Goal: Information Seeking & Learning: Learn about a topic

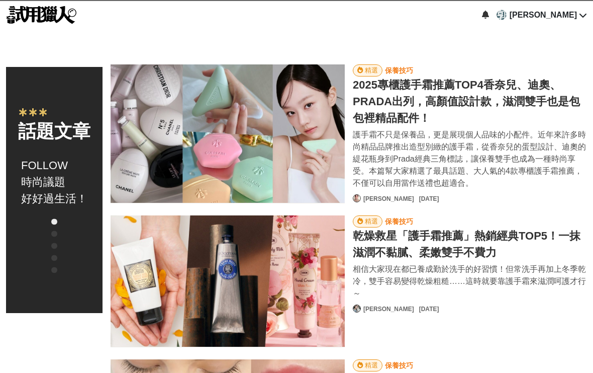
scroll to position [549, 0]
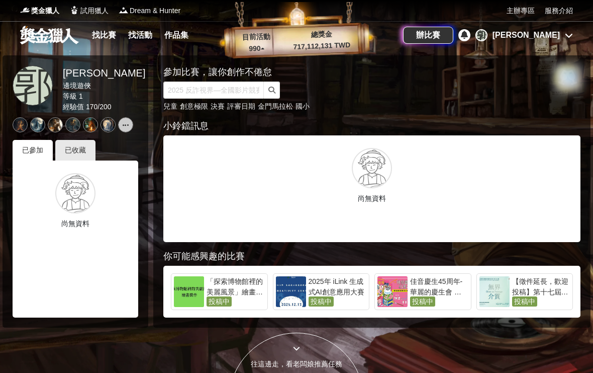
click at [55, 33] on link at bounding box center [49, 34] width 61 height 19
click at [55, 32] on link at bounding box center [49, 34] width 61 height 19
click at [110, 35] on link "找比賽" at bounding box center [104, 35] width 32 height 14
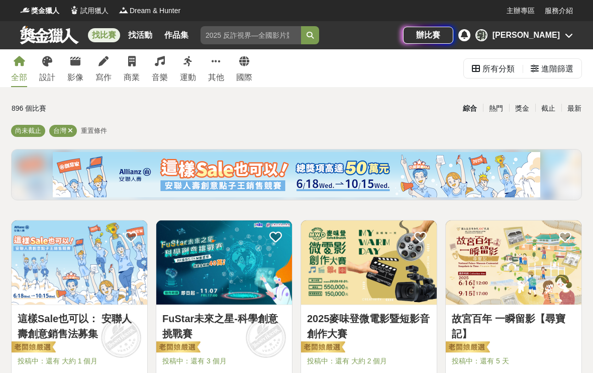
click at [101, 63] on icon at bounding box center [104, 61] width 10 height 10
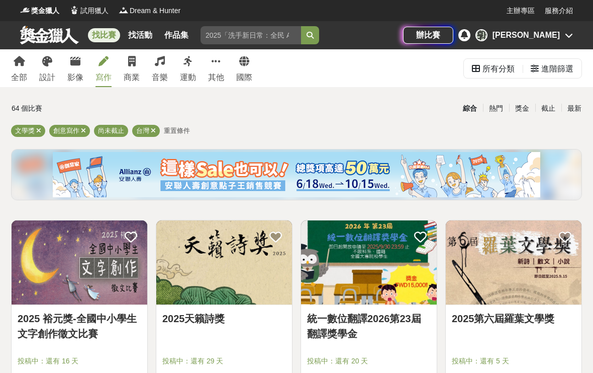
click at [72, 71] on link "影像" at bounding box center [75, 68] width 16 height 38
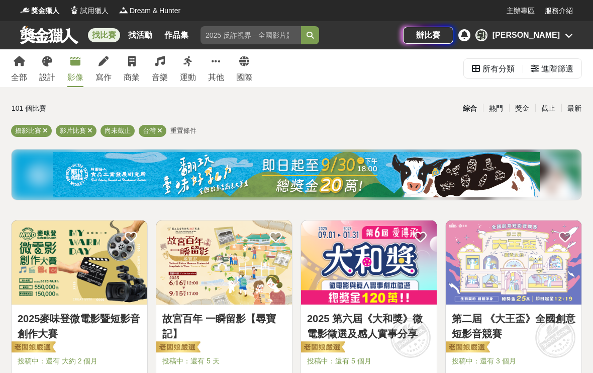
click at [110, 62] on link "寫作" at bounding box center [104, 68] width 16 height 38
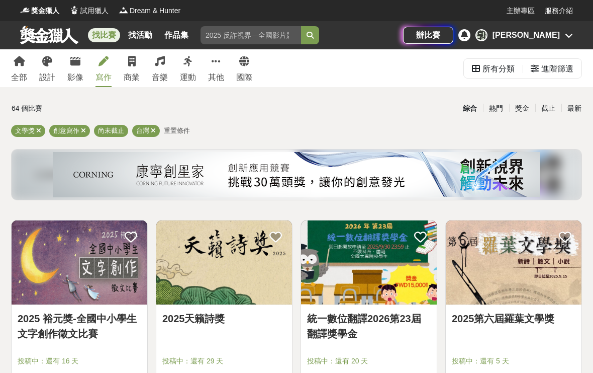
click at [579, 104] on div "最新" at bounding box center [575, 109] width 26 height 18
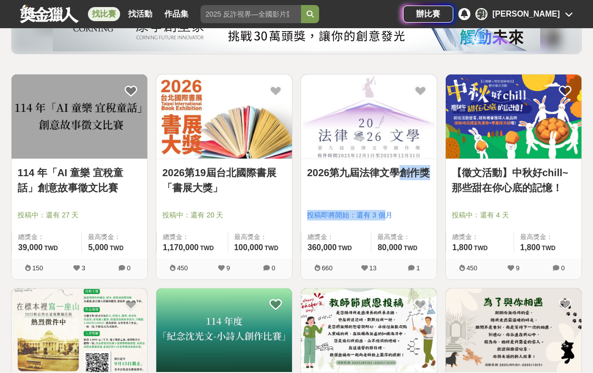
scroll to position [142, 0]
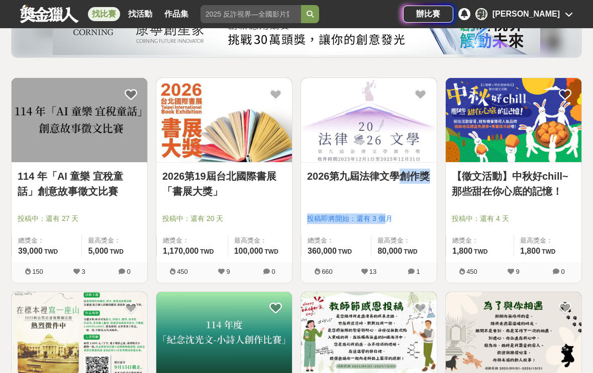
click at [563, 63] on div at bounding box center [296, 36] width 579 height 59
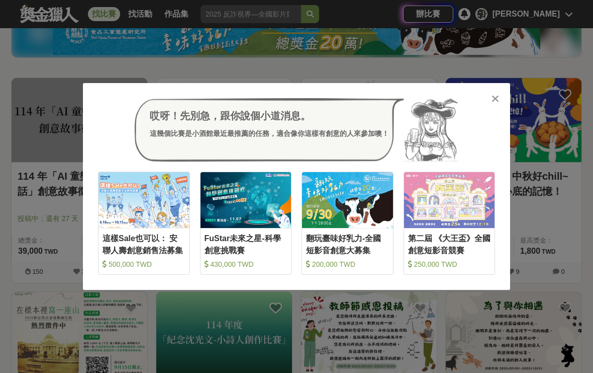
click at [500, 92] on div "哎呀！先別急，跟你說個小道消息。 這幾個比賽是小酒館最近最推薦的任務，適合像你這樣有創意的人來參加噢！ 收藏 這樣Sale也可以： 安聯人壽創意銷售法募集 5…" at bounding box center [296, 186] width 427 height 207
click at [494, 101] on icon at bounding box center [496, 99] width 8 height 10
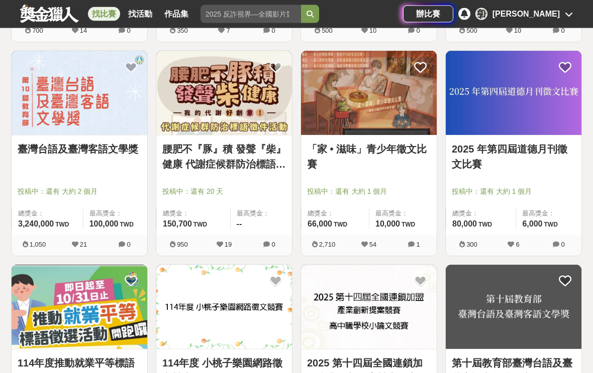
scroll to position [596, 0]
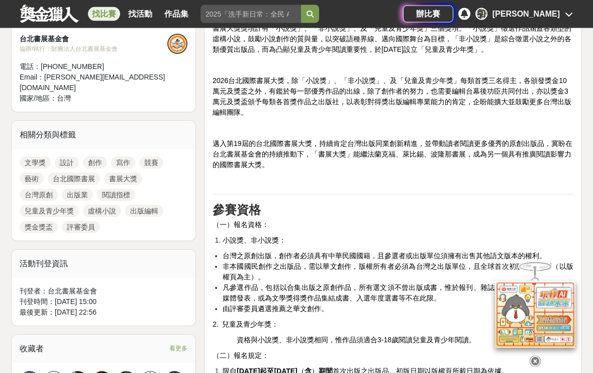
scroll to position [371, 0]
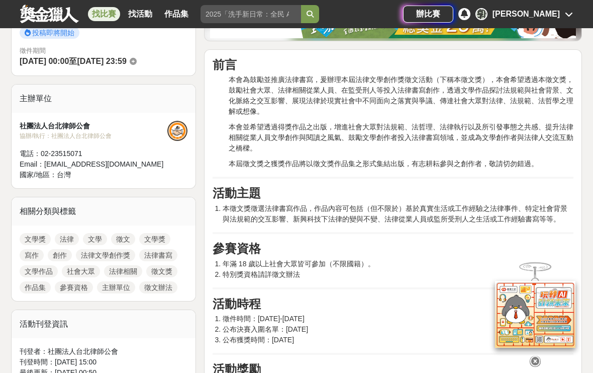
scroll to position [298, 0]
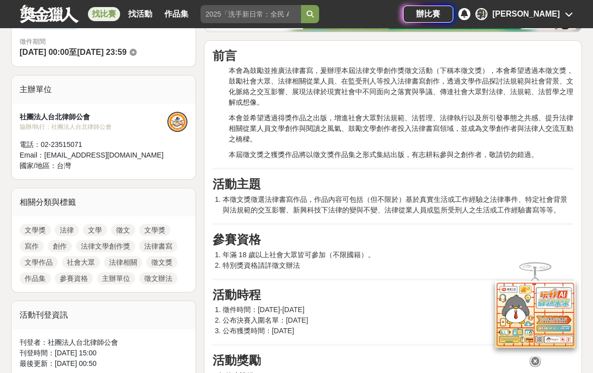
click at [492, 166] on div "前言 本會為鼓勵並推廣法律書寫，爰辦理本屆法律文學創作獎徵文活動（下稱本徵文獎），本會希望透過本徵文獎，鼓勵社會大眾、法律相關從業人員、在監受刑人等投入法律書…" at bounding box center [393, 373] width 361 height 648
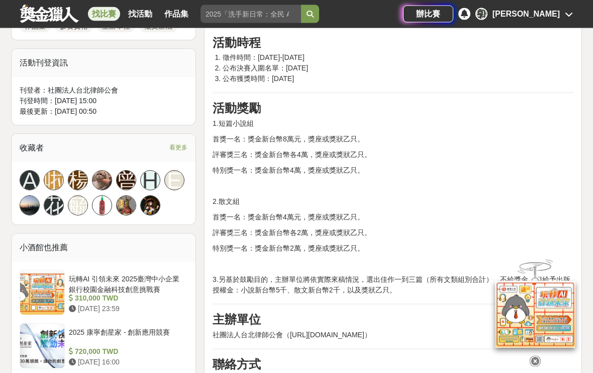
scroll to position [554, 0]
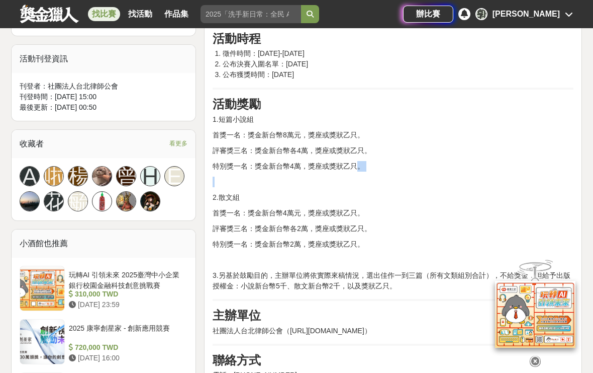
click at [434, 232] on p "評審獎三名：獎金新台幣各2萬，獎座或獎狀乙只。" at bounding box center [393, 228] width 361 height 11
click at [434, 241] on p "特別獎一名：獎金新台幣2萬，獎座或獎狀乙只。" at bounding box center [393, 244] width 361 height 11
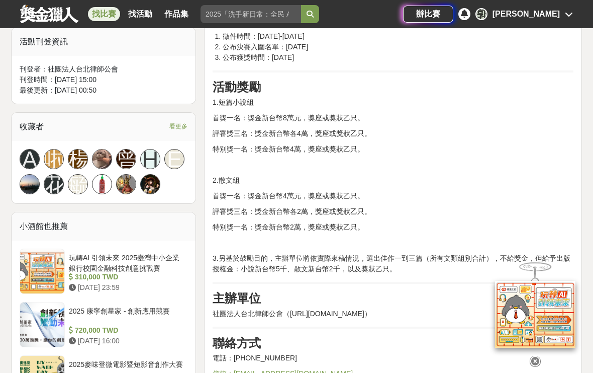
scroll to position [572, 0]
click at [540, 169] on div "前言 本會為鼓勵並推廣法律書寫，爰辦理本屆法律文學創作獎徵文活動（下稱本徵文獎），本會希望透過本徵文獎，鼓勵社會大眾、法律相關從業人員、在監受刑人等投入法律書…" at bounding box center [393, 99] width 361 height 648
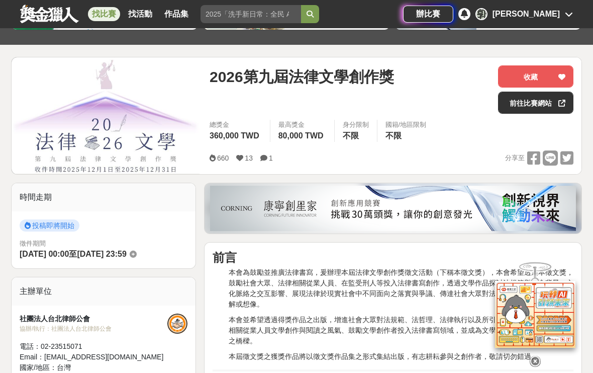
scroll to position [74, 0]
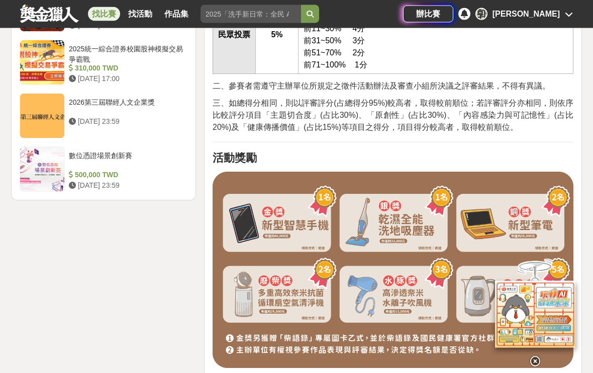
scroll to position [1415, 0]
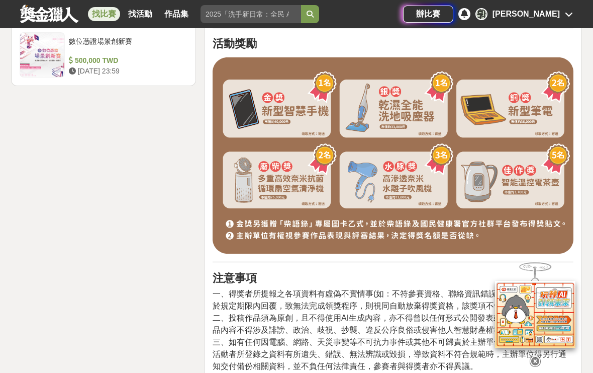
click at [147, 230] on div "時間走期 投稿中 徵件期間 [DATE] 10:30 至 [DATE] 23:59 主辦單位 衛生福利部國民健康署 協辦/執行： 民視文化事業股份有限公司 電…" at bounding box center [103, 101] width 193 height 2475
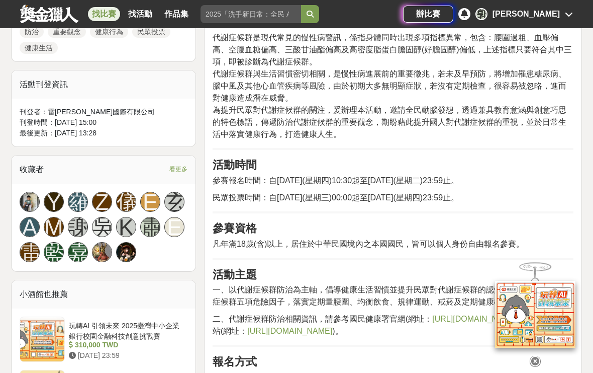
scroll to position [536, 0]
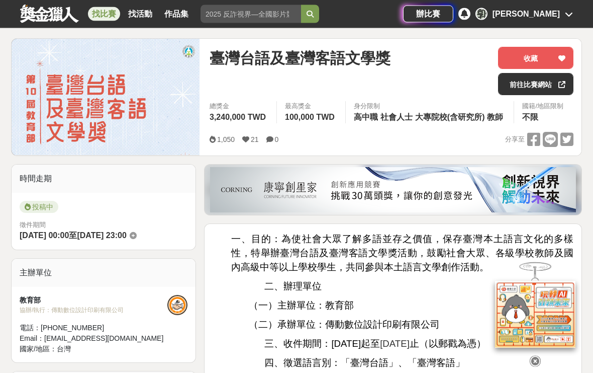
scroll to position [48, 0]
